Goal: Complete application form

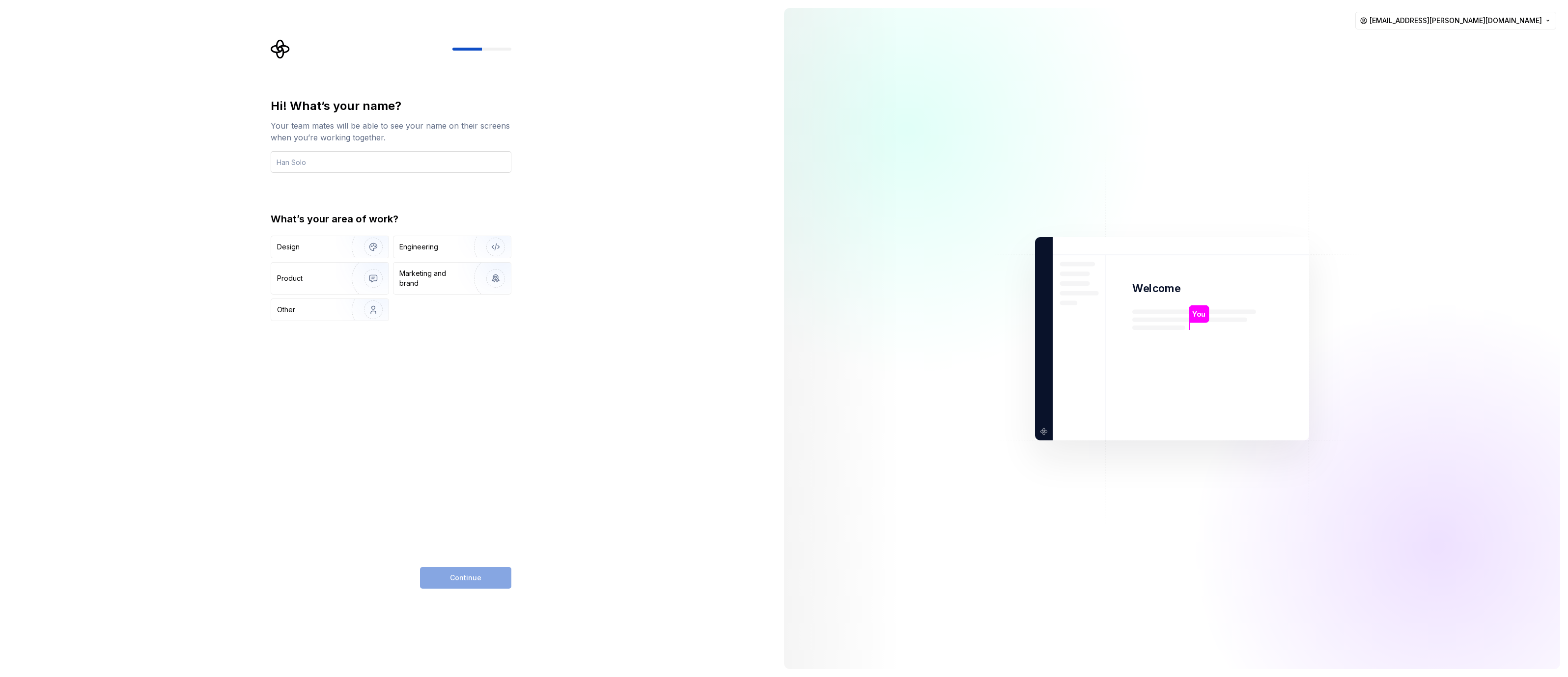
click at [357, 161] on input "text" at bounding box center [391, 162] width 240 height 22
type input "Neha Kunwar"
click at [321, 244] on div "Design" at bounding box center [308, 247] width 62 height 10
click at [467, 578] on span "Continue" at bounding box center [466, 578] width 32 height 10
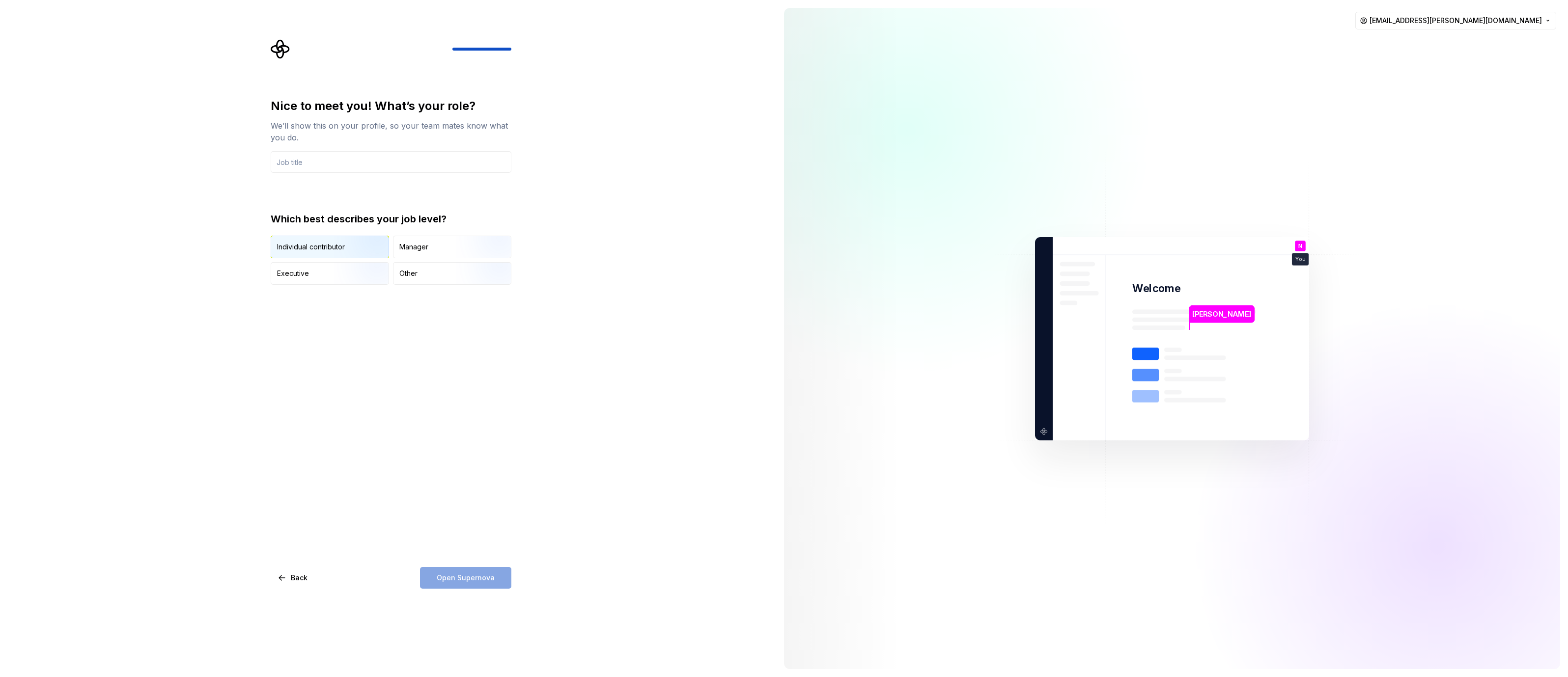
click at [341, 251] on img "button" at bounding box center [365, 259] width 63 height 66
click at [343, 156] on input "text" at bounding box center [391, 162] width 240 height 22
type input "Product Designer"
click at [458, 574] on span "Open Supernova" at bounding box center [465, 578] width 58 height 10
